Goal: Communication & Community: Answer question/provide support

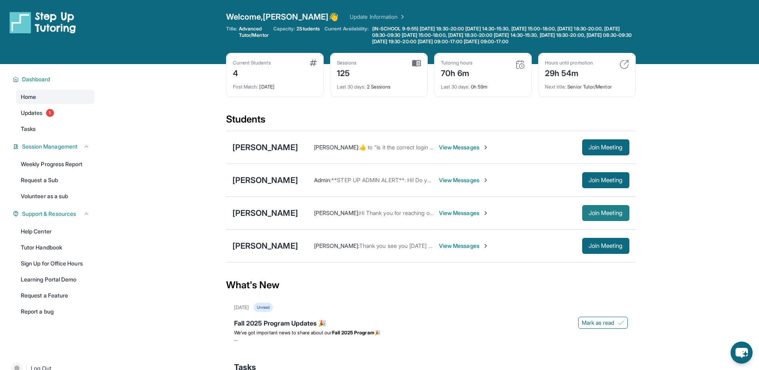
click at [600, 214] on span "Join Meeting" at bounding box center [605, 212] width 34 height 5
click at [476, 213] on span "View Messages" at bounding box center [464, 213] width 50 height 8
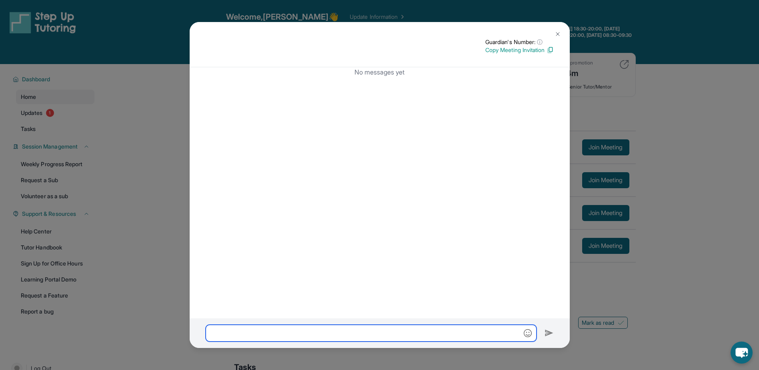
click at [359, 326] on input "text" at bounding box center [371, 332] width 331 height 17
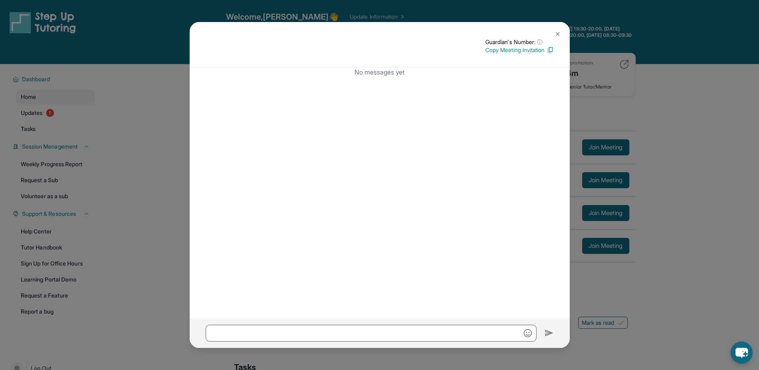
drag, startPoint x: 535, startPoint y: 28, endPoint x: 535, endPoint y: 224, distance: 195.6
click at [535, 224] on div "Guardian's Number: ⓘ This isn't the guardian's real number — it's a private for…" at bounding box center [380, 170] width 380 height 296
click at [558, 34] on img at bounding box center [557, 34] width 6 height 6
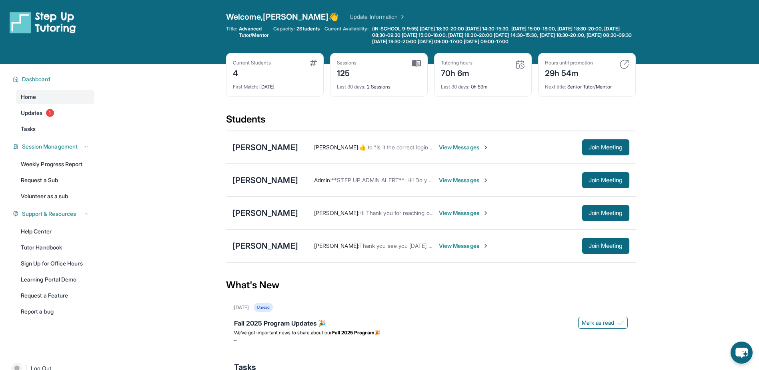
click at [478, 214] on span "View Messages" at bounding box center [464, 213] width 50 height 8
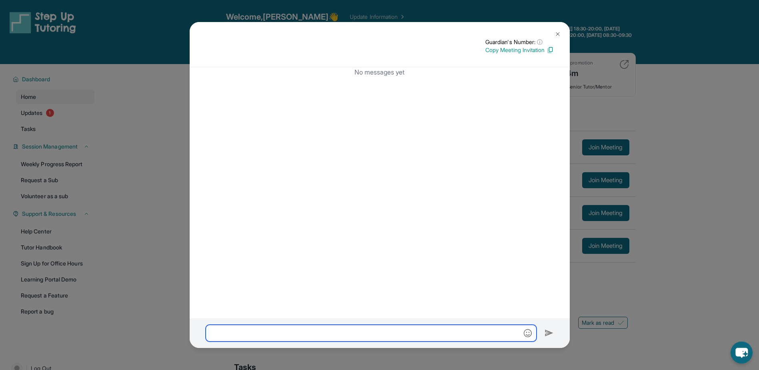
click at [415, 335] on input "text" at bounding box center [371, 332] width 331 height 17
type input "**********"
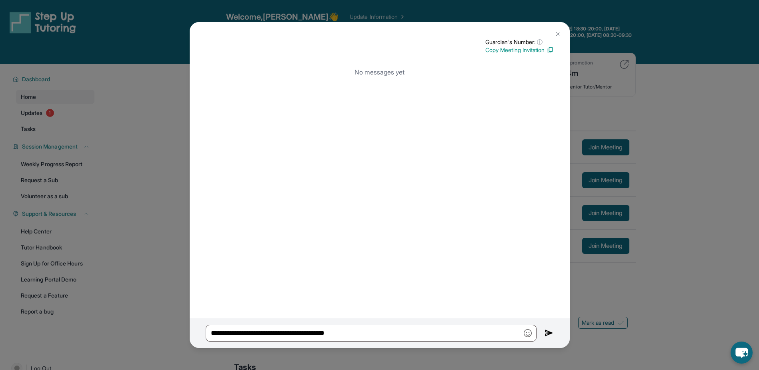
click at [548, 331] on img at bounding box center [548, 333] width 9 height 10
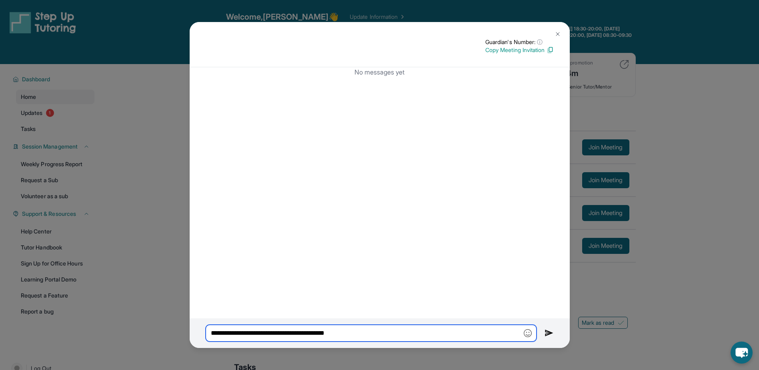
click at [328, 335] on input "**********" at bounding box center [371, 332] width 331 height 17
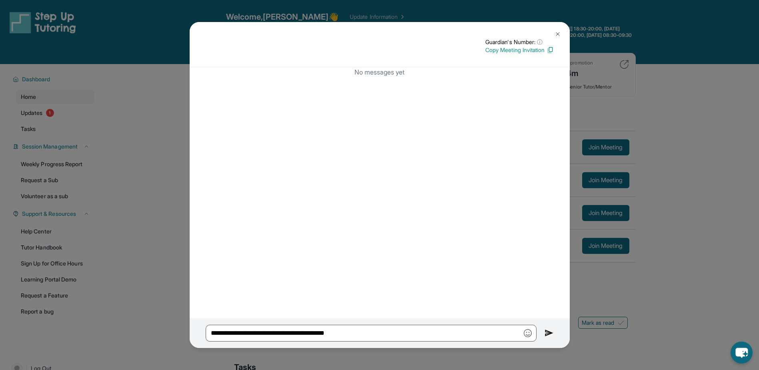
click at [554, 34] on img at bounding box center [557, 34] width 6 height 6
